Goal: Use online tool/utility: Utilize a website feature to perform a specific function

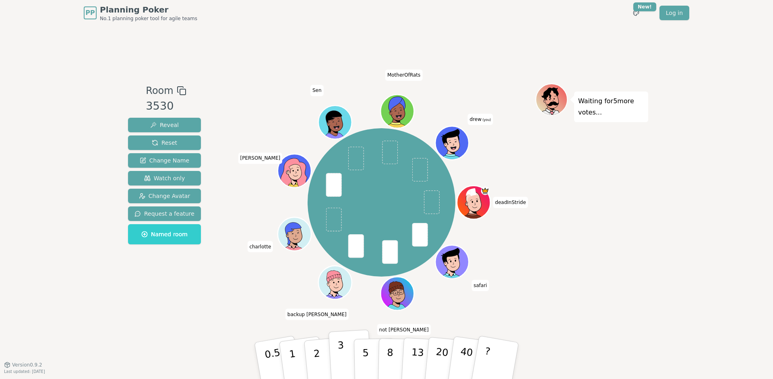
click at [348, 350] on button "3" at bounding box center [351, 360] width 44 height 63
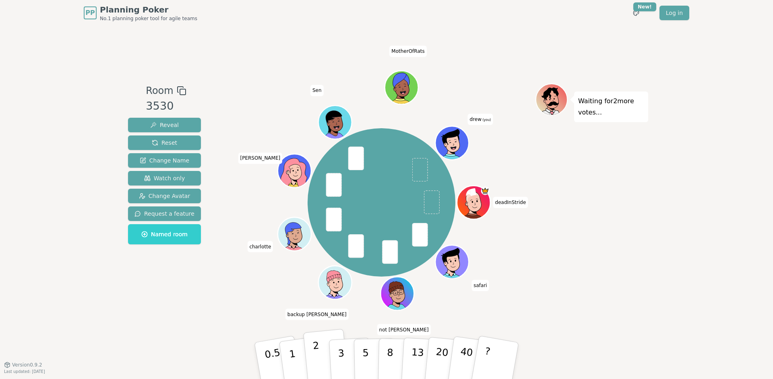
click at [321, 352] on button "2" at bounding box center [326, 361] width 46 height 64
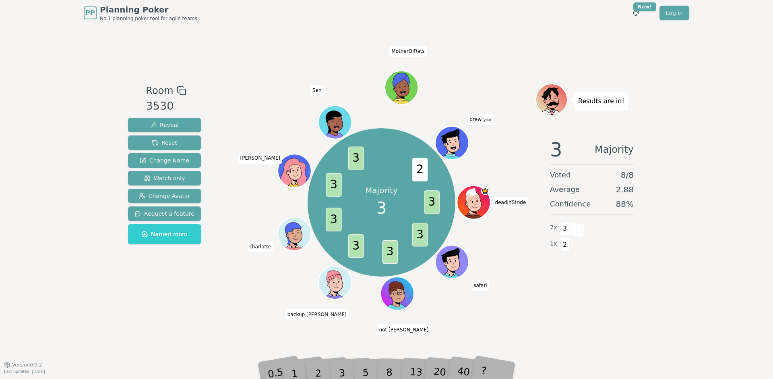
click at [343, 370] on div "3" at bounding box center [351, 360] width 26 height 29
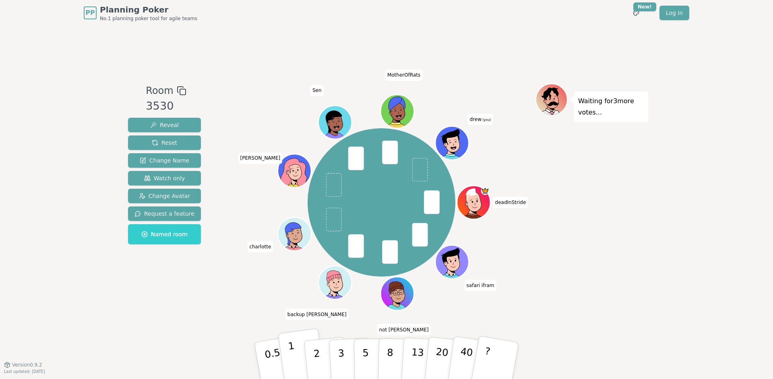
click at [297, 351] on button "1" at bounding box center [302, 360] width 48 height 65
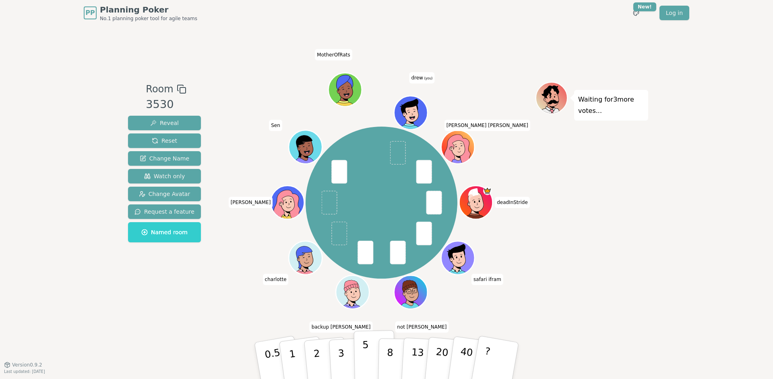
click at [366, 350] on p "5" at bounding box center [366, 361] width 7 height 44
click at [317, 377] on p "2" at bounding box center [318, 362] width 10 height 44
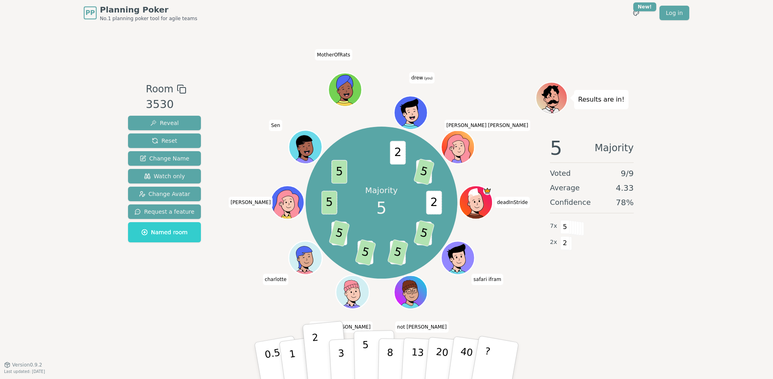
click at [363, 358] on p "5" at bounding box center [366, 361] width 7 height 44
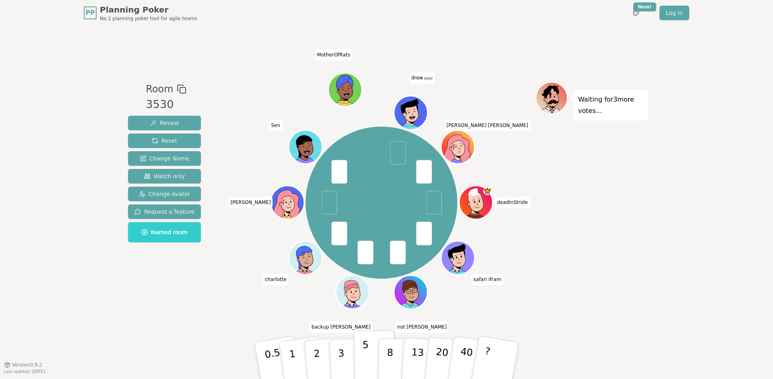
click at [369, 364] on button "5" at bounding box center [374, 360] width 41 height 61
click at [384, 367] on button "8" at bounding box center [398, 360] width 41 height 61
click at [165, 175] on span "Watch only" at bounding box center [164, 176] width 41 height 8
